Goal: Task Accomplishment & Management: Use online tool/utility

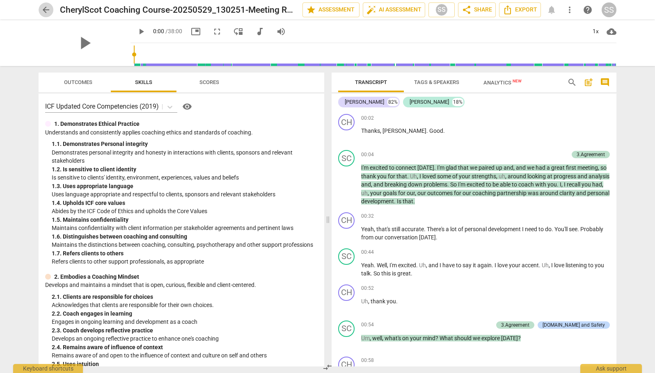
click at [43, 8] on span "arrow_back" at bounding box center [46, 10] width 10 height 10
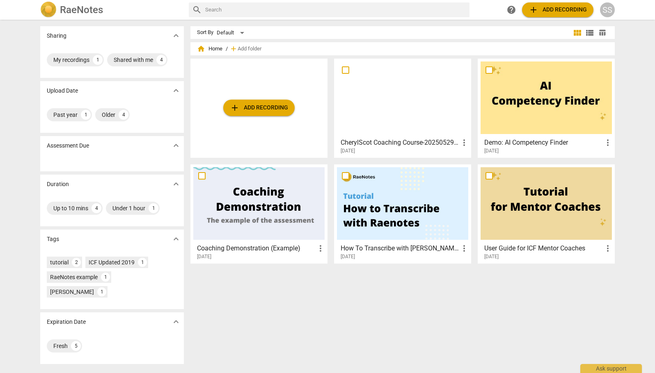
click at [253, 108] on span "add Add recording" at bounding box center [259, 108] width 58 height 10
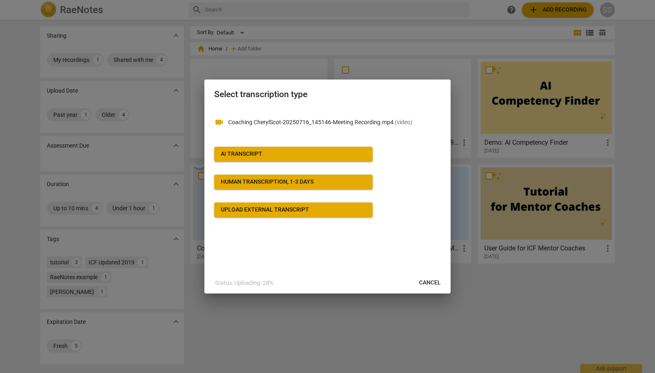
click at [275, 152] on span "AI Transcript" at bounding box center [293, 154] width 145 height 8
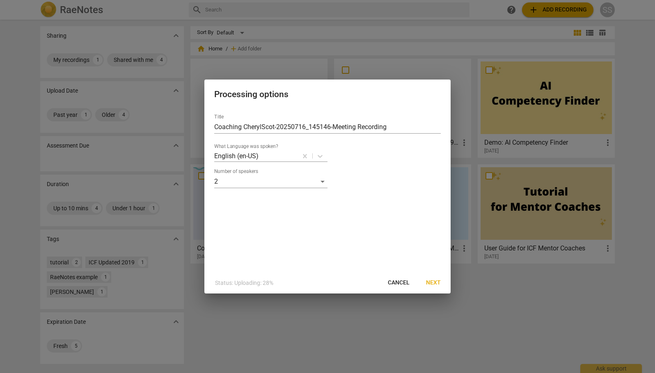
click at [433, 283] on span "Next" at bounding box center [433, 283] width 15 height 8
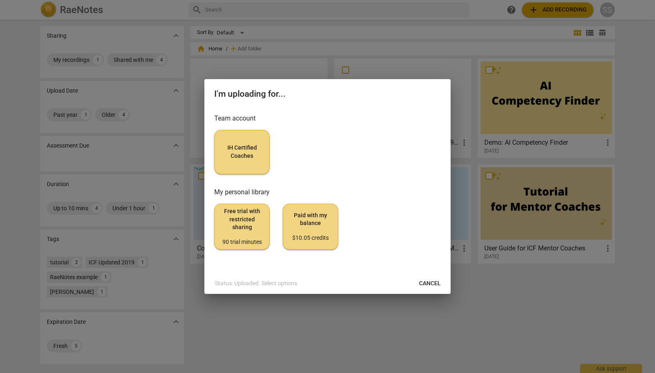
click at [256, 157] on span "IH Certified Coaches" at bounding box center [241, 152] width 41 height 16
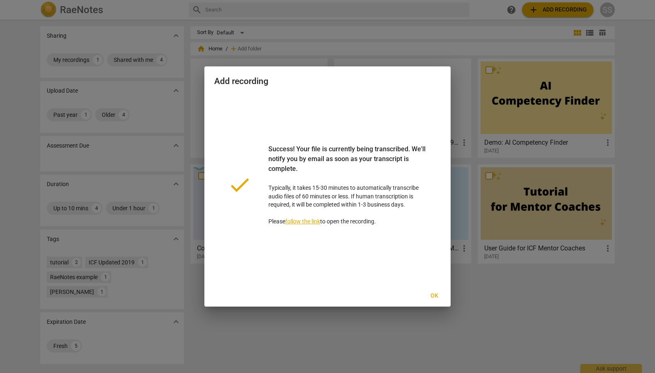
click at [439, 296] on span "Ok" at bounding box center [433, 296] width 13 height 8
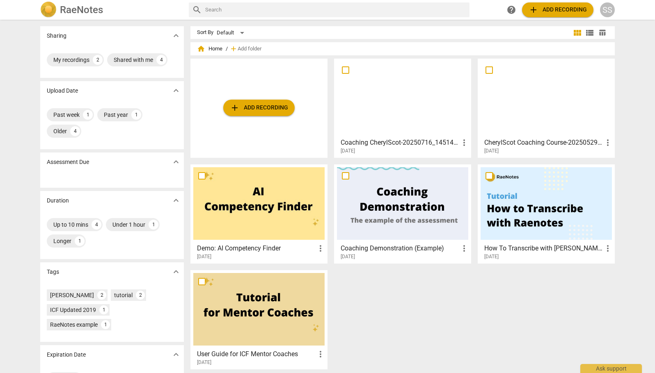
click at [345, 70] on input "checkbox" at bounding box center [345, 70] width 17 height 10
click at [460, 143] on span "more_vert" at bounding box center [464, 143] width 10 height 10
click at [429, 118] on div at bounding box center [327, 186] width 655 height 373
click at [346, 70] on input "checkbox" at bounding box center [345, 70] width 17 height 10
click at [342, 70] on input "checkbox" at bounding box center [345, 70] width 17 height 10
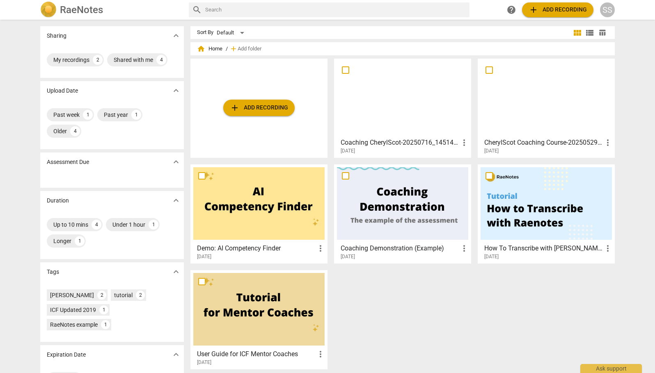
checkbox input "false"
click at [435, 140] on h3 "Coaching CherylScot-20250716_145146-Meeting Recording" at bounding box center [399, 143] width 119 height 10
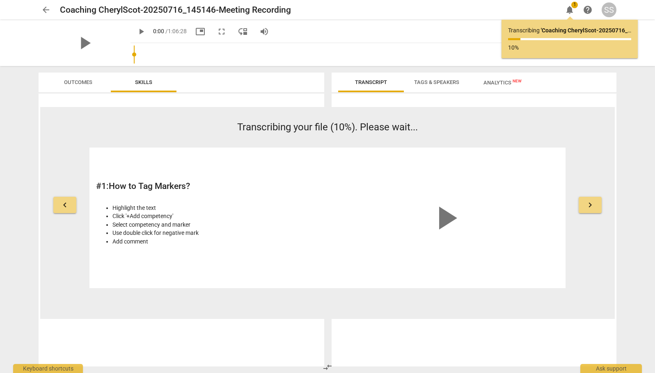
click at [572, 11] on span "notifications" at bounding box center [569, 10] width 10 height 10
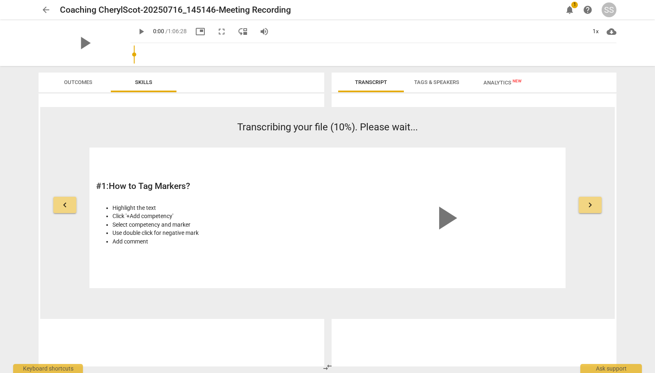
click at [605, 13] on div "SS" at bounding box center [608, 9] width 15 height 15
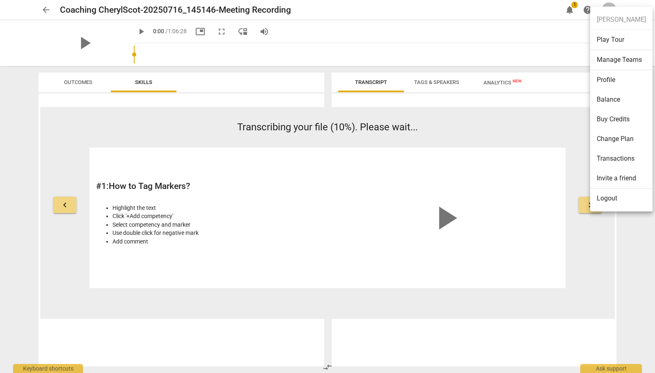
click at [537, 21] on div at bounding box center [327, 186] width 655 height 373
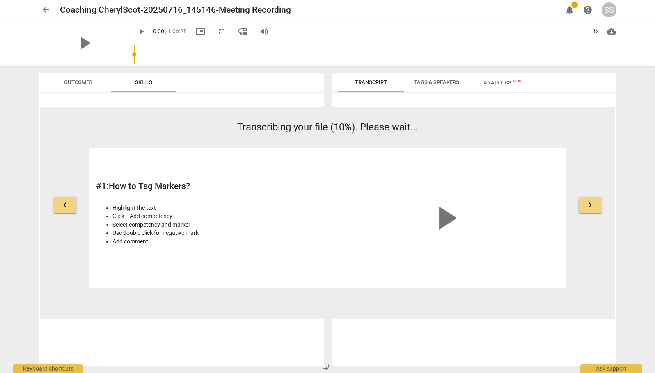
click at [589, 11] on span "help" at bounding box center [587, 10] width 10 height 10
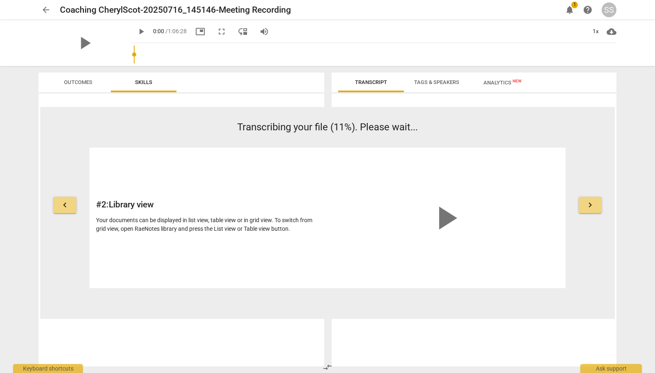
click at [450, 83] on span "Tags & Speakers" at bounding box center [436, 82] width 45 height 6
click at [65, 201] on span "keyboard_arrow_left" at bounding box center [65, 205] width 10 height 10
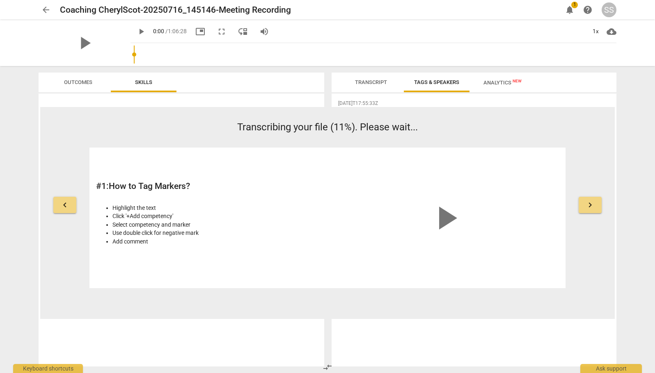
click at [63, 200] on span "keyboard_arrow_left" at bounding box center [65, 205] width 10 height 10
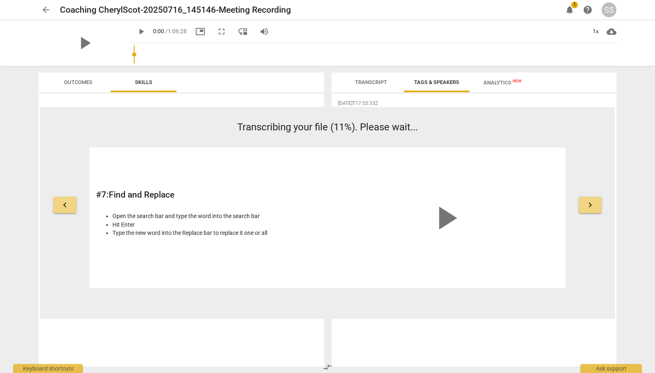
click at [63, 200] on span "keyboard_arrow_left" at bounding box center [65, 205] width 10 height 10
click at [47, 6] on span "arrow_back" at bounding box center [46, 10] width 10 height 10
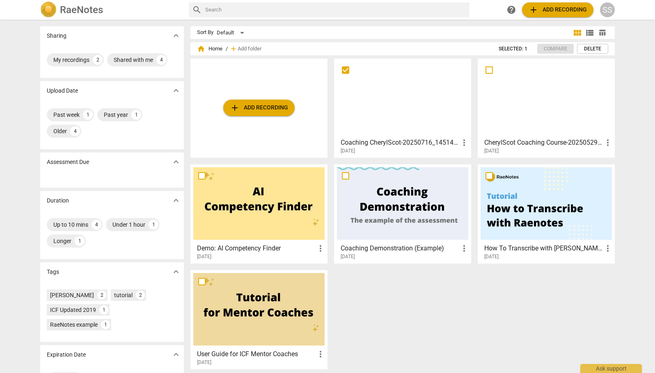
click at [413, 91] on div at bounding box center [402, 98] width 131 height 73
